Goal: Task Accomplishment & Management: Manage account settings

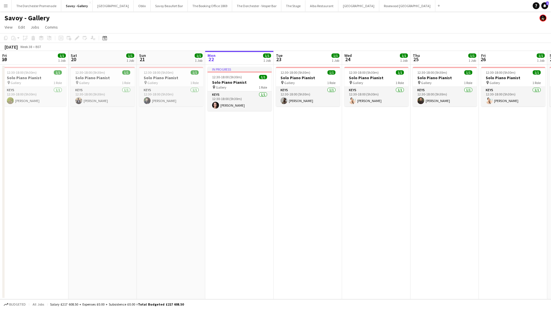
scroll to position [0, 137]
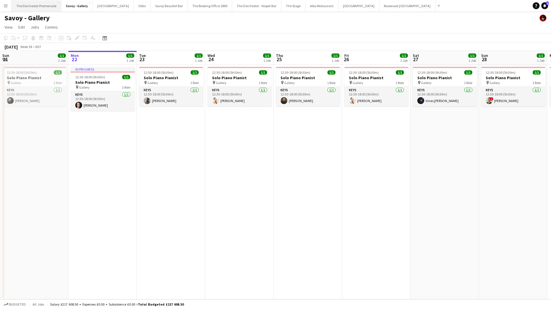
click at [28, 7] on button "The Dorchester Promenade Close" at bounding box center [37, 5] width 50 height 11
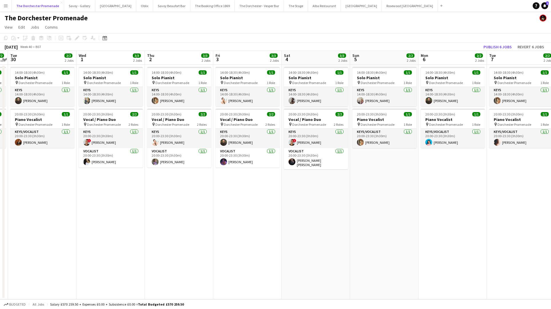
scroll to position [0, 220]
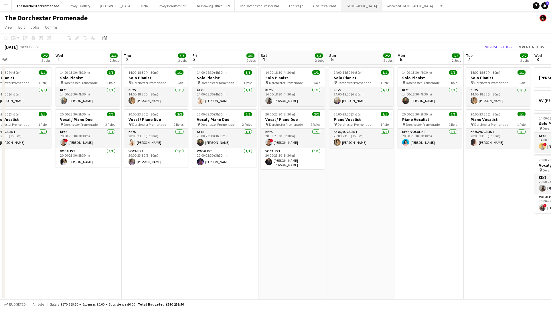
click at [341, 9] on button "[GEOGRAPHIC_DATA]" at bounding box center [361, 5] width 41 height 11
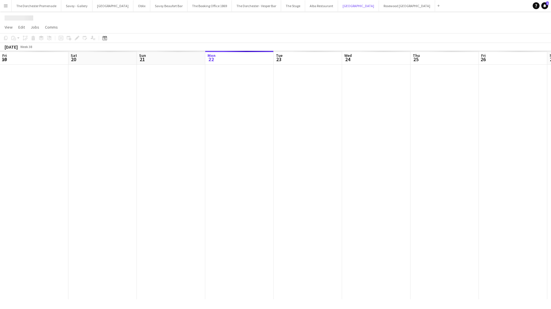
scroll to position [0, 137]
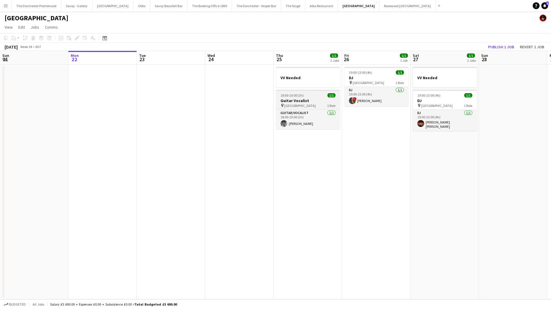
click at [306, 104] on span "[GEOGRAPHIC_DATA]" at bounding box center [299, 106] width 31 height 4
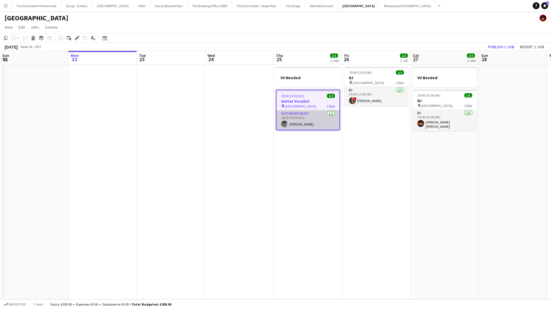
click at [303, 122] on app-card-role "Guitar/Vocalist [DATE] 18:00-20:00 (2h) [PERSON_NAME]" at bounding box center [307, 119] width 63 height 19
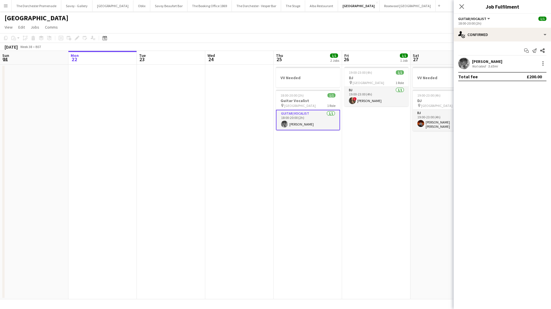
click at [301, 153] on app-date-cell "VV Needed 18:00-20:00 (2h) 1/1 Guitar Vocalist pin NYX Hotel London 1 Role Guit…" at bounding box center [308, 182] width 68 height 235
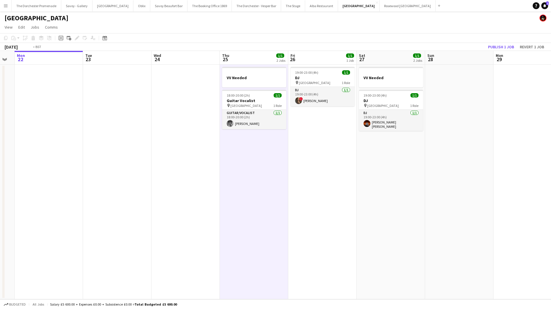
scroll to position [0, 266]
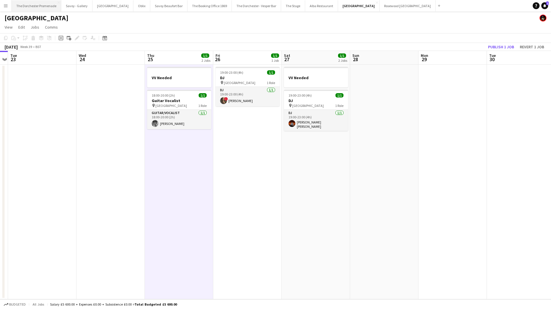
click at [29, 5] on button "The Dorchester Promenade Close" at bounding box center [37, 5] width 50 height 11
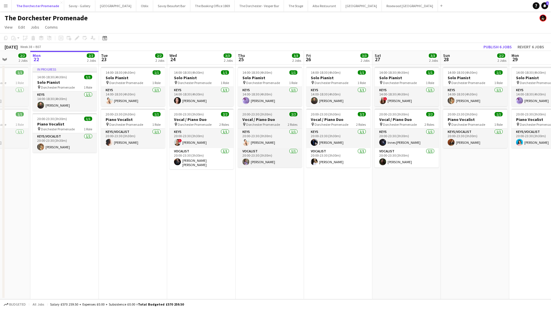
scroll to position [0, 184]
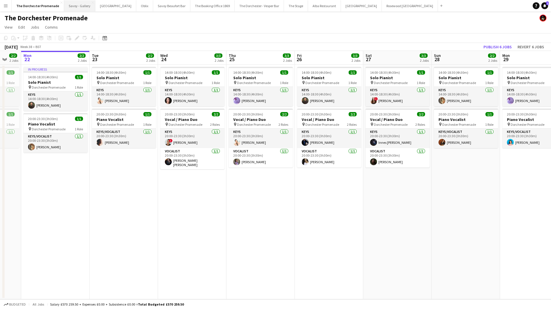
click at [78, 3] on button "Savoy - Gallery Close" at bounding box center [79, 5] width 31 height 11
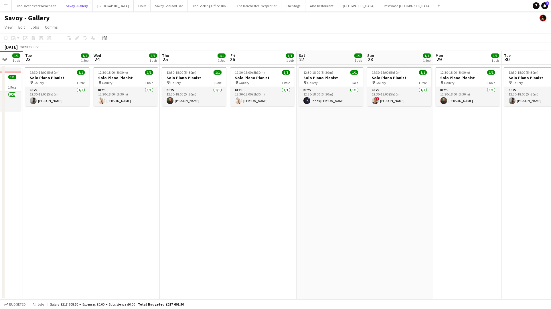
scroll to position [0, 252]
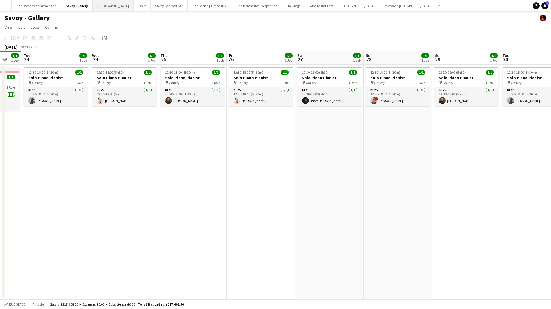
click at [106, 8] on button "[GEOGRAPHIC_DATA]" at bounding box center [113, 5] width 41 height 11
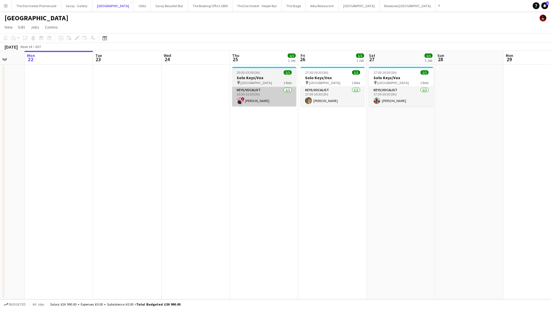
scroll to position [0, 196]
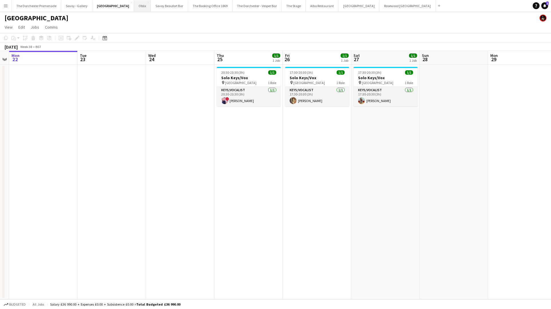
click at [134, 7] on button "Oblix Close" at bounding box center [142, 5] width 17 height 11
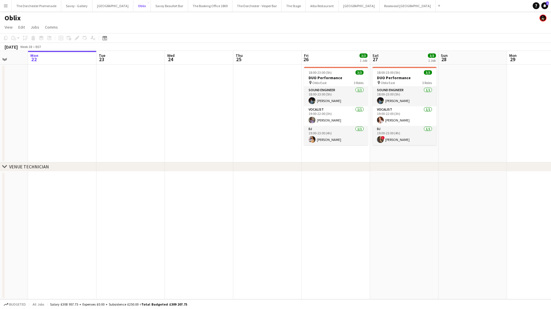
scroll to position [0, 185]
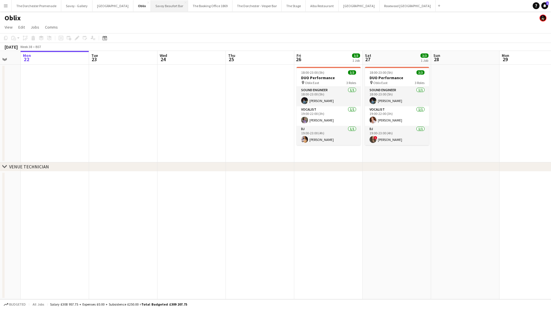
click at [151, 3] on button "Savoy Beaufort Bar Close" at bounding box center [169, 5] width 37 height 11
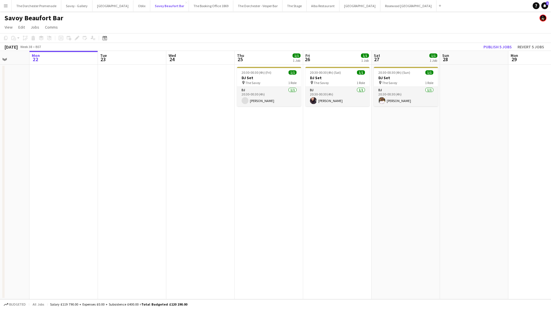
scroll to position [0, 180]
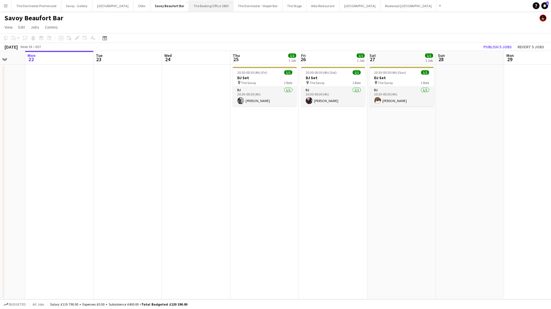
click at [189, 9] on button "The Booking Office 1869 Close" at bounding box center [211, 5] width 44 height 11
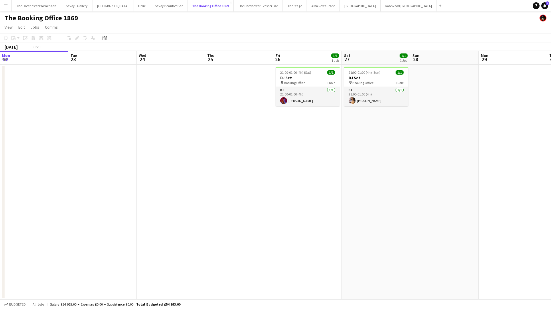
scroll to position [0, 206]
click at [244, 10] on button "The Dorchester - Vesper Bar Close" at bounding box center [258, 5] width 49 height 11
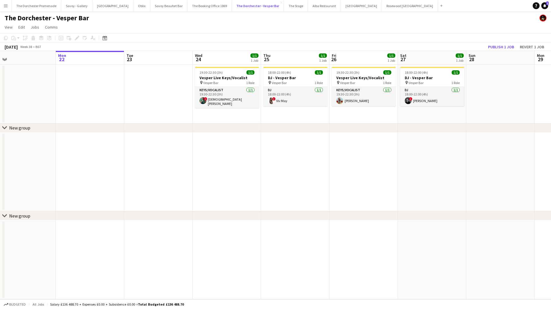
scroll to position [0, 150]
click at [284, 9] on button "The Stage Close" at bounding box center [296, 5] width 24 height 11
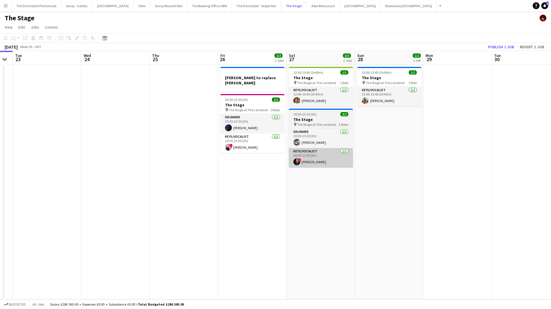
scroll to position [0, 262]
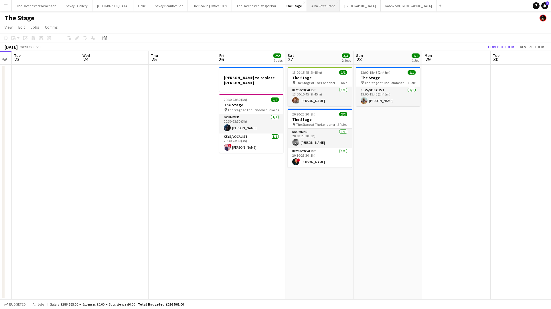
click at [307, 1] on button "Alba Restaurant Close" at bounding box center [323, 5] width 33 height 11
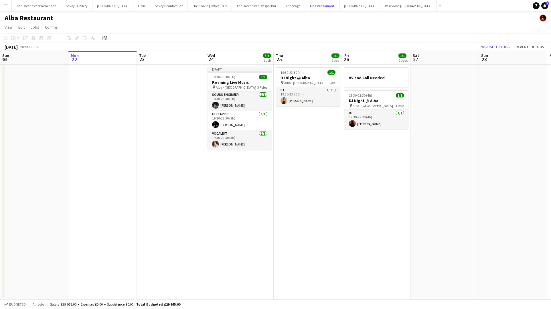
scroll to position [0, 137]
click at [339, 7] on button "[GEOGRAPHIC_DATA]" at bounding box center [359, 5] width 41 height 11
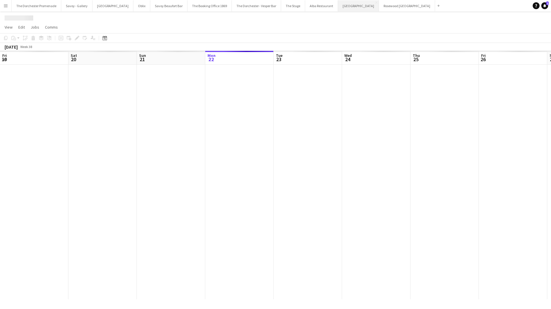
scroll to position [0, 137]
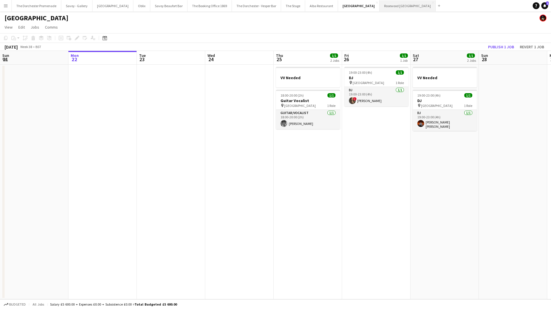
click at [380, 9] on button "Rosewood [GEOGRAPHIC_DATA] Close" at bounding box center [408, 5] width 56 height 11
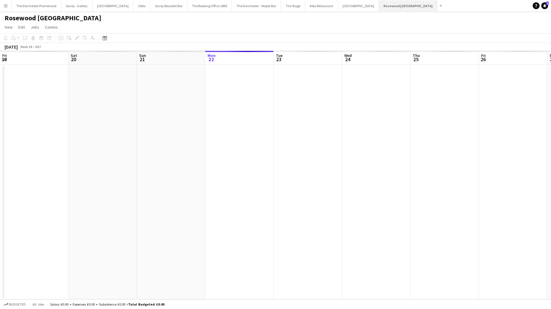
scroll to position [0, 137]
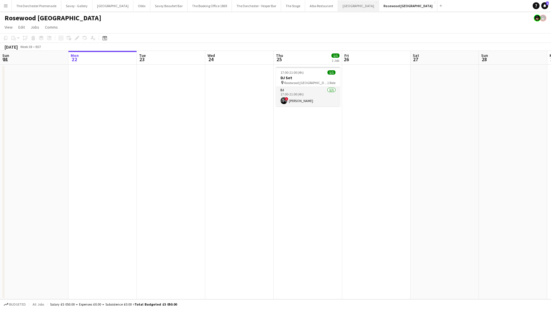
click at [338, 6] on button "[GEOGRAPHIC_DATA]" at bounding box center [358, 5] width 41 height 11
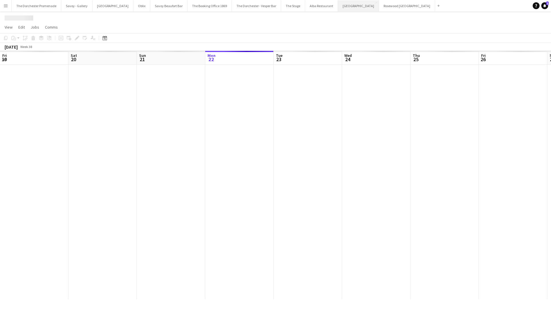
scroll to position [0, 137]
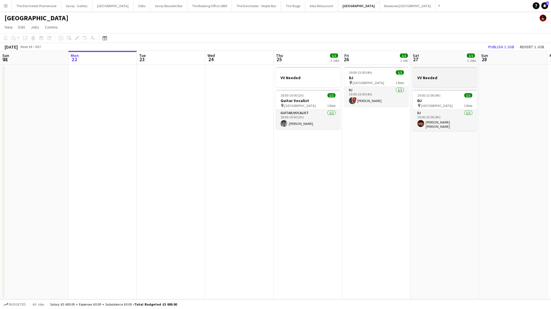
click at [456, 75] on app-job-card "VV Needed" at bounding box center [445, 77] width 64 height 21
click at [75, 39] on icon at bounding box center [75, 39] width 1 height 1
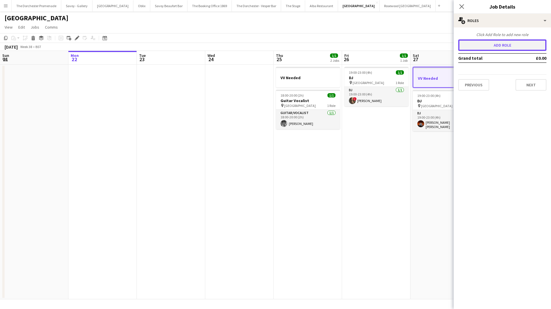
click at [483, 44] on button "Add role" at bounding box center [502, 44] width 88 height 11
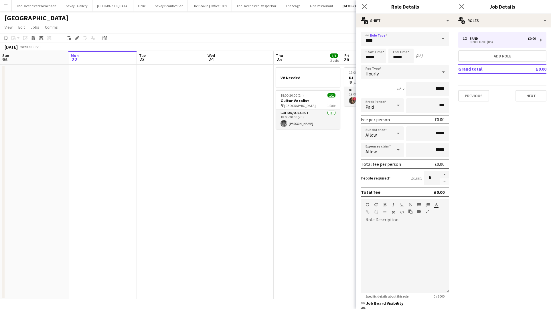
click at [414, 41] on input "****" at bounding box center [405, 39] width 88 height 14
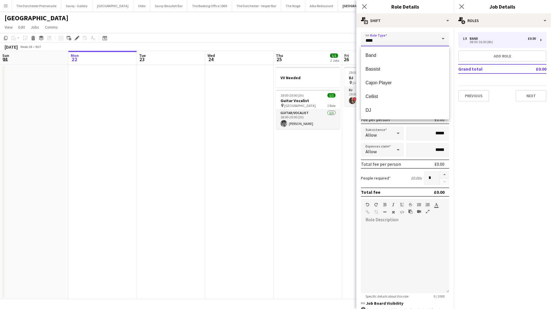
click at [414, 41] on input "****" at bounding box center [405, 39] width 88 height 14
type input "*"
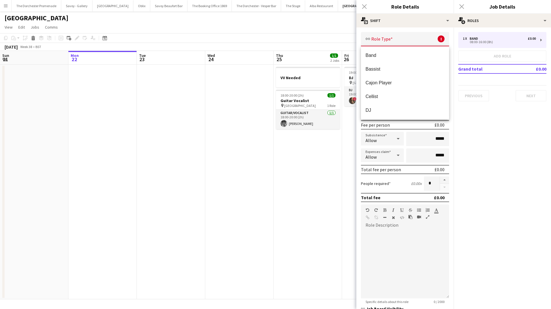
click at [366, 6] on div "Close pop-in" at bounding box center [364, 6] width 16 height 13
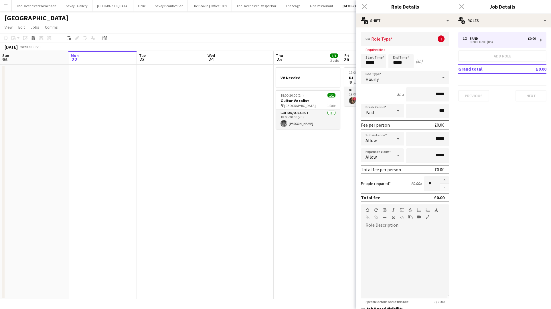
click at [364, 7] on div "Close pop-in" at bounding box center [364, 6] width 16 height 13
drag, startPoint x: 466, startPoint y: 8, endPoint x: 462, endPoint y: 8, distance: 4.6
click at [466, 8] on div "Close pop-in" at bounding box center [462, 6] width 16 height 13
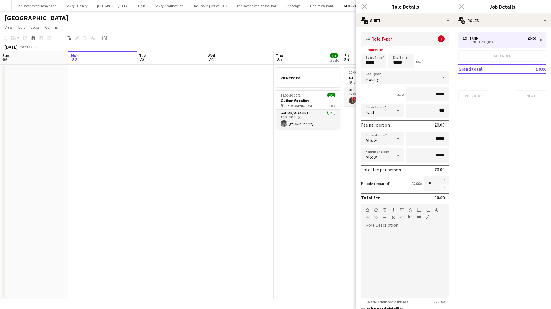
click at [461, 7] on div "Close pop-in" at bounding box center [462, 6] width 16 height 13
click at [289, 197] on app-date-cell "VV Needed 18:00-20:00 (2h) 1/1 Guitar Vocalist pin NYX Hotel London 1 Role Guit…" at bounding box center [308, 182] width 68 height 235
click at [289, 195] on app-date-cell "VV Needed 18:00-20:00 (2h) 1/1 Guitar Vocalist pin NYX Hotel London 1 Role Guit…" at bounding box center [307, 182] width 68 height 235
click at [288, 193] on app-date-cell "VV Needed 18:00-20:00 (2h) 1/1 Guitar Vocalist pin NYX Hotel London 1 Role Guit…" at bounding box center [307, 182] width 68 height 235
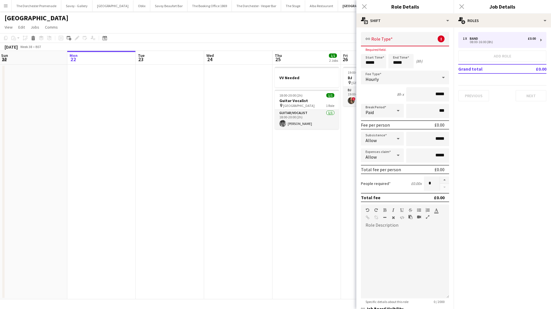
click at [288, 192] on app-date-cell "VV Needed 18:00-20:00 (2h) 1/1 Guitar Vocalist pin NYX Hotel London 1 Role Guit…" at bounding box center [306, 182] width 68 height 235
drag, startPoint x: 288, startPoint y: 191, endPoint x: 291, endPoint y: 193, distance: 2.9
click at [290, 193] on app-calendar-viewport "Fri 19 1/1 1 Job Sat 20 1/1 1 Job Sun 21 Mon 22 Tue 23 Wed 24 Thu 25 1/1 2 Jobs…" at bounding box center [275, 175] width 551 height 249
click at [365, 11] on div "Close pop-in" at bounding box center [364, 6] width 16 height 13
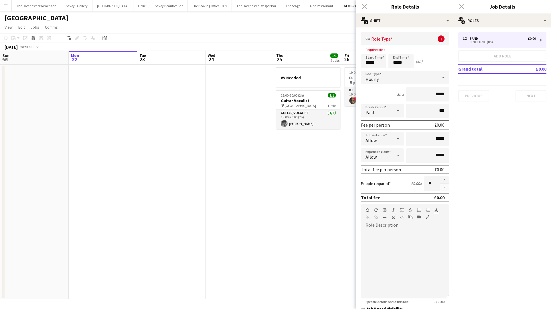
click at [425, 39] on input "text" at bounding box center [405, 39] width 88 height 14
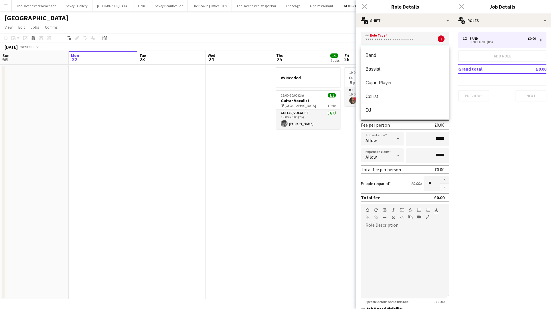
click at [463, 7] on div "Close pop-in" at bounding box center [462, 6] width 16 height 13
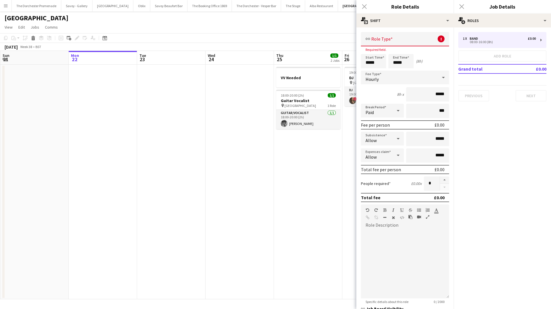
click at [364, 5] on div "Close pop-in" at bounding box center [364, 6] width 16 height 13
click at [34, 38] on icon at bounding box center [33, 38] width 3 height 3
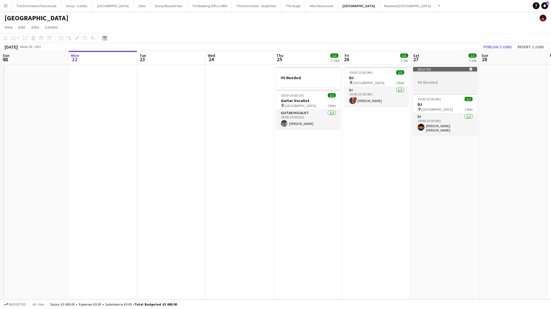
click at [446, 74] on app-job-card "Deleted skull VV Needed" at bounding box center [445, 79] width 64 height 24
click at [446, 74] on app-job-card "Deleted skull VV Needed" at bounding box center [445, 79] width 64 height 25
click at [446, 74] on app-job-card "Deleted skull VV Needed" at bounding box center [445, 79] width 64 height 24
click at [468, 214] on app-date-cell "Deleted skull VV Needed 19:00-23:00 (4h) 1/1 DJ pin [GEOGRAPHIC_DATA] 1 Role DJ…" at bounding box center [445, 182] width 68 height 235
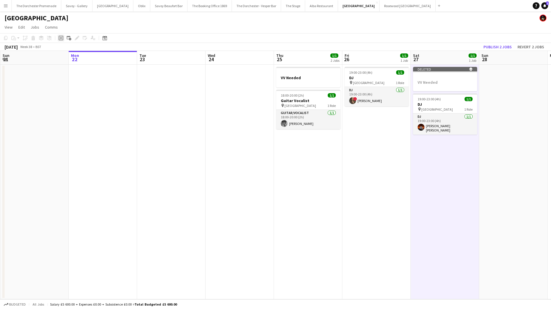
click at [62, 41] on div "Add job" at bounding box center [61, 38] width 7 height 7
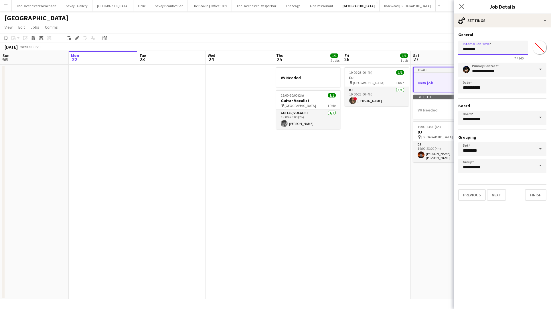
click at [493, 54] on input "*******" at bounding box center [493, 48] width 70 height 14
drag, startPoint x: 493, startPoint y: 54, endPoint x: 508, endPoint y: 69, distance: 20.6
click at [493, 55] on input "*******" at bounding box center [493, 48] width 70 height 14
type input "********"
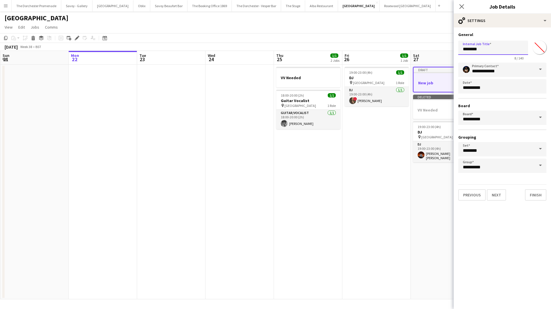
click button "Next" at bounding box center [496, 194] width 19 height 11
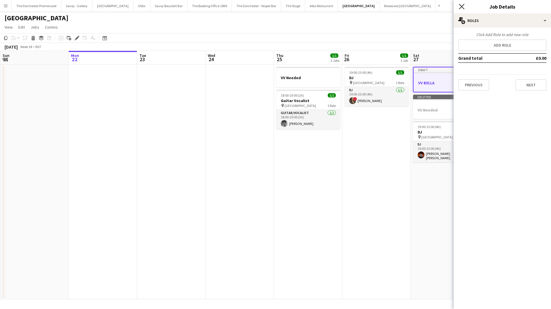
click at [463, 7] on icon "Close pop-in" at bounding box center [461, 6] width 5 height 5
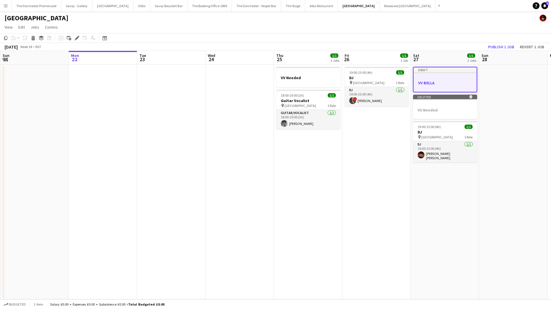
click at [165, 114] on app-date-cell at bounding box center [171, 182] width 68 height 235
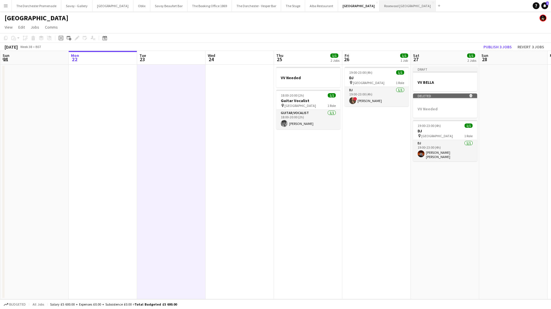
click at [380, 3] on button "Rosewood [GEOGRAPHIC_DATA] Close" at bounding box center [408, 5] width 56 height 11
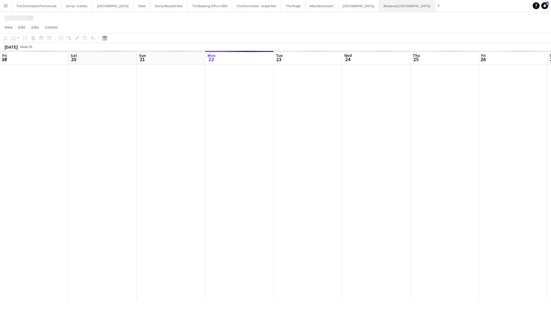
scroll to position [0, 137]
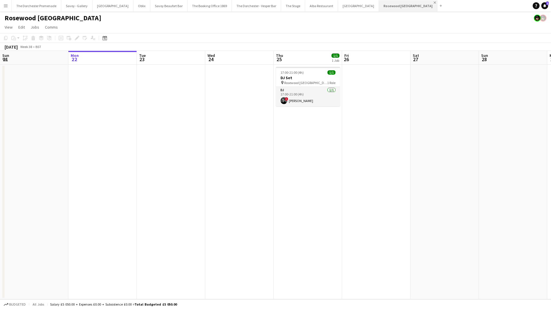
click at [434, 3] on app-icon "Close" at bounding box center [435, 2] width 2 height 2
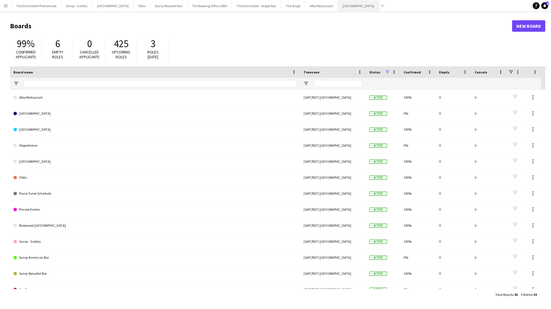
click at [340, 3] on button "[GEOGRAPHIC_DATA]" at bounding box center [358, 5] width 41 height 11
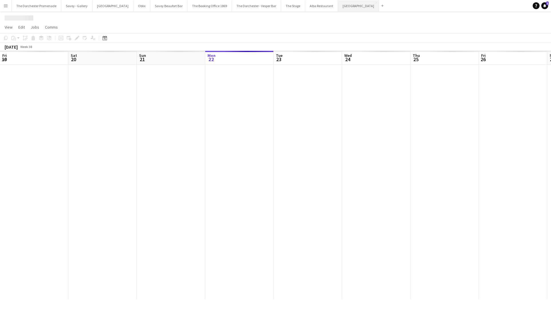
scroll to position [0, 137]
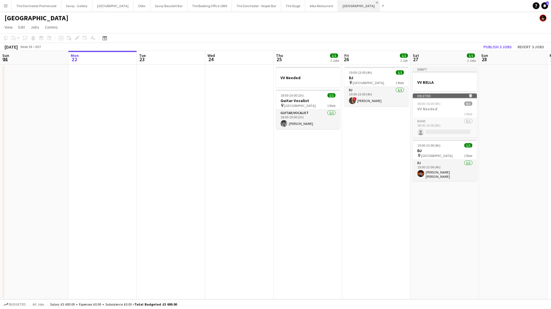
click at [376, 2] on app-icon "Close" at bounding box center [377, 2] width 2 height 2
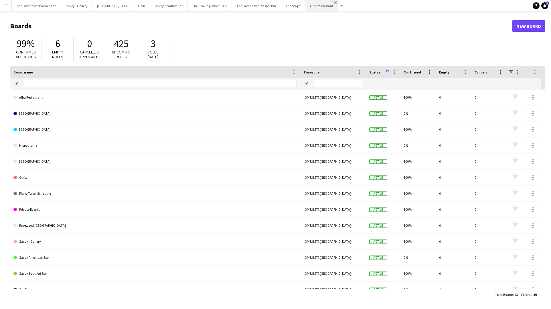
click at [334, 2] on app-icon "Close" at bounding box center [335, 2] width 2 height 2
